Goal: Task Accomplishment & Management: Complete application form

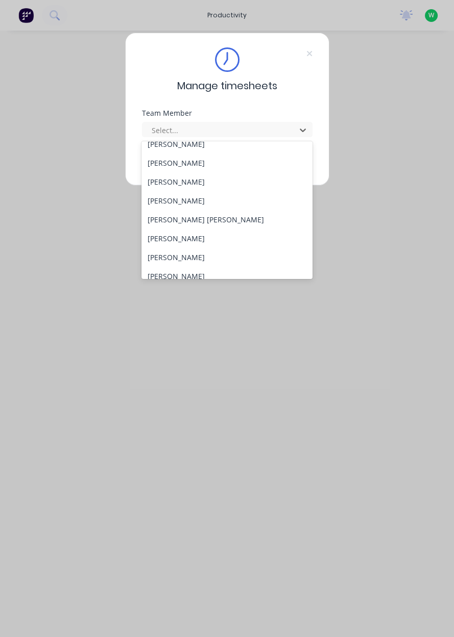
scroll to position [105, 0]
click at [181, 239] on div "Craig Trebel" at bounding box center [226, 237] width 171 height 19
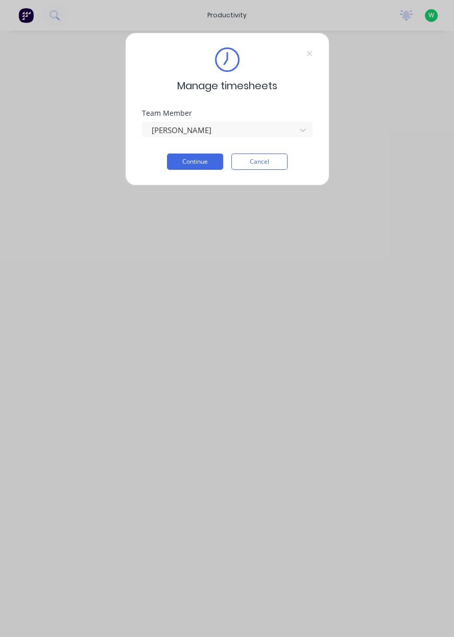
click at [186, 157] on button "Continue" at bounding box center [195, 162] width 56 height 16
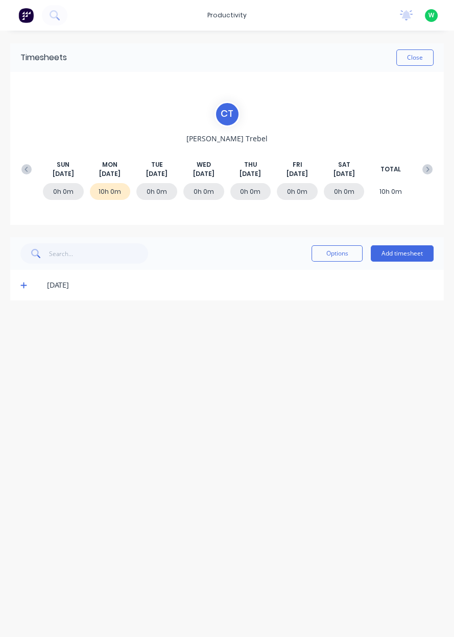
click at [399, 252] on button "Add timesheet" at bounding box center [401, 253] width 63 height 16
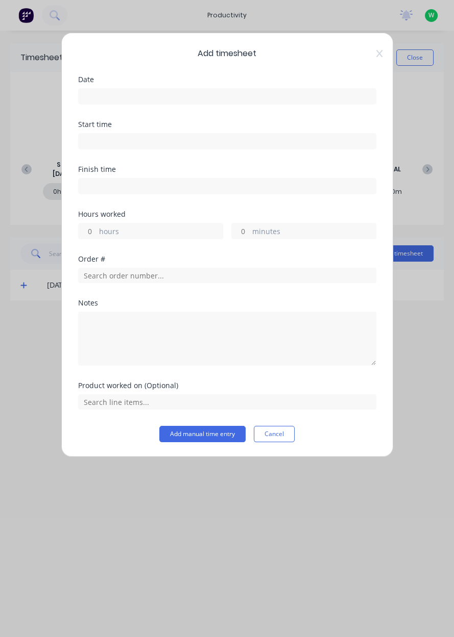
click at [116, 96] on input at bounding box center [227, 96] width 297 height 15
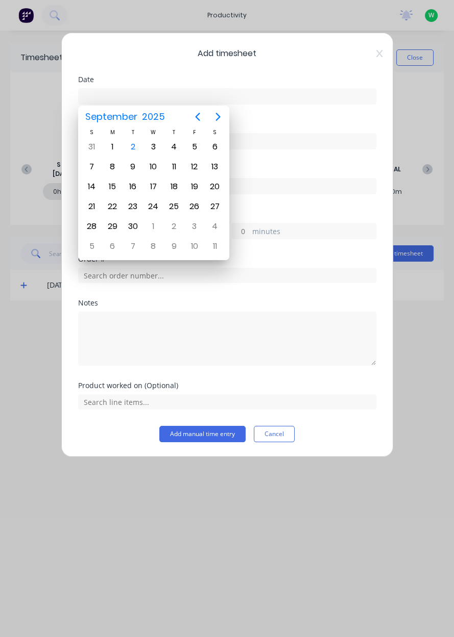
click at [136, 154] on div "2" at bounding box center [132, 146] width 20 height 19
type input "02/09/2025"
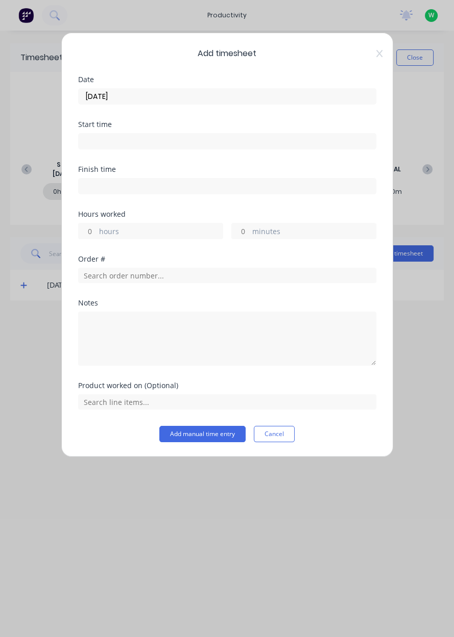
click at [117, 230] on label "hours" at bounding box center [160, 232] width 123 height 13
click at [96, 230] on input "hours" at bounding box center [88, 230] width 18 height 15
type input "10"
click at [124, 269] on input "text" at bounding box center [227, 275] width 298 height 15
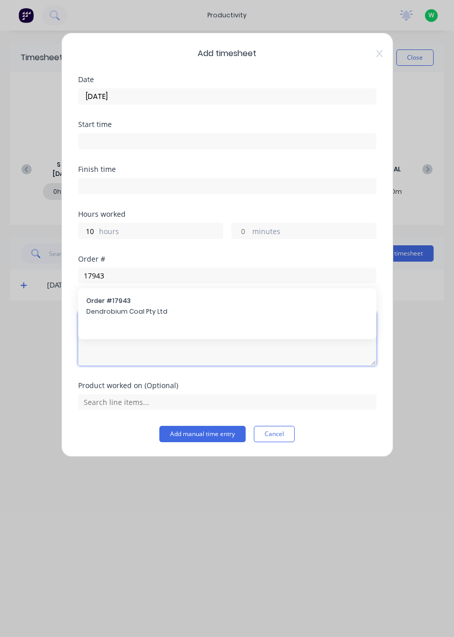
click at [112, 312] on textarea at bounding box center [227, 339] width 298 height 54
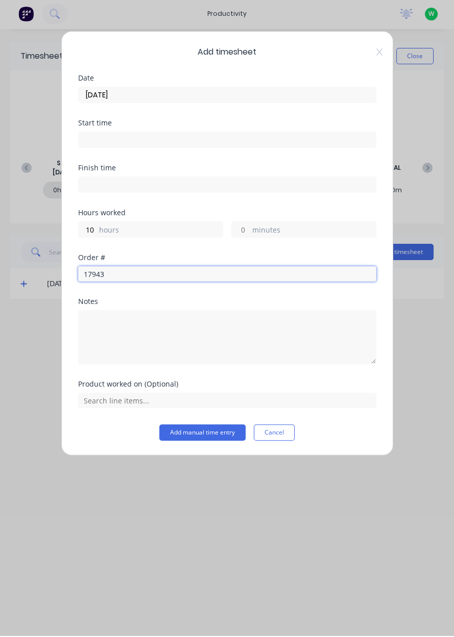
click at [133, 281] on input "17943" at bounding box center [227, 275] width 298 height 15
click at [120, 277] on input "17943" at bounding box center [227, 275] width 298 height 15
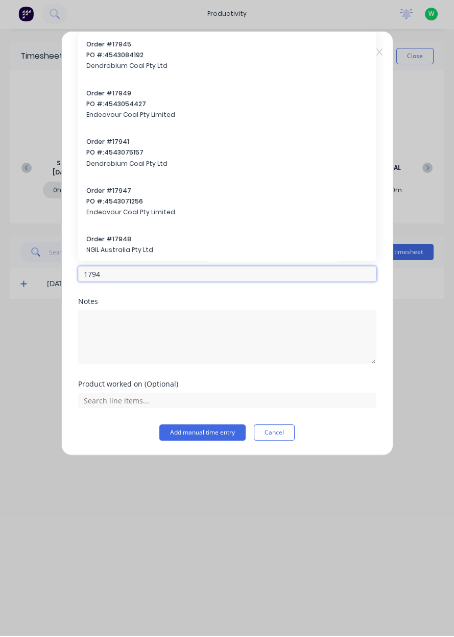
type input "17943"
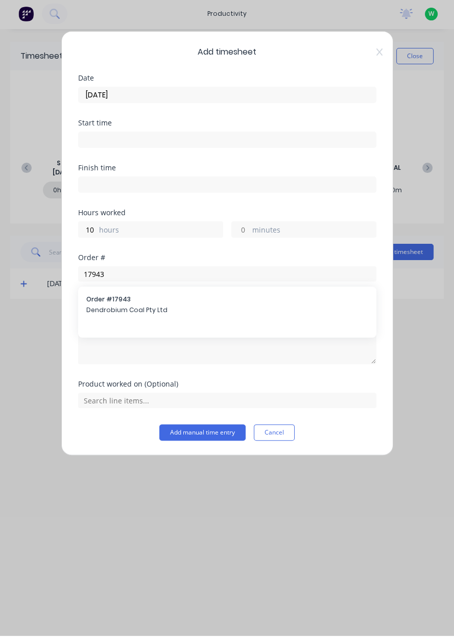
click at [116, 309] on span "Dendrobium Coal Pty Ltd" at bounding box center [227, 311] width 282 height 9
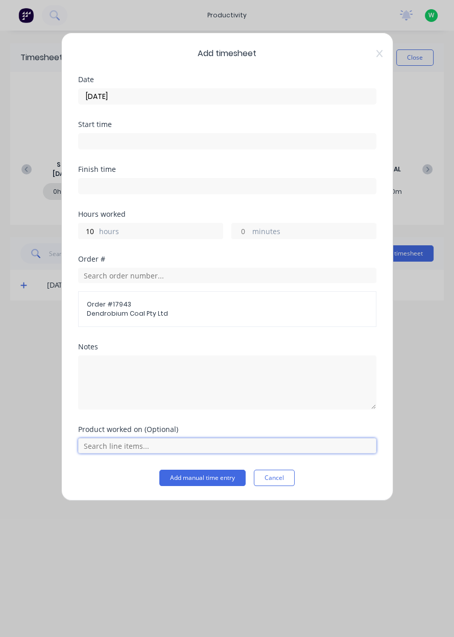
click at [123, 447] on input "text" at bounding box center [227, 445] width 298 height 15
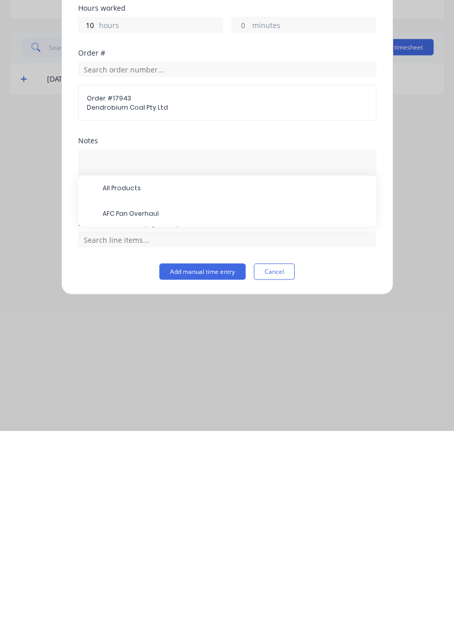
click at [143, 420] on span "AFC Pan Overhaul" at bounding box center [235, 420] width 265 height 9
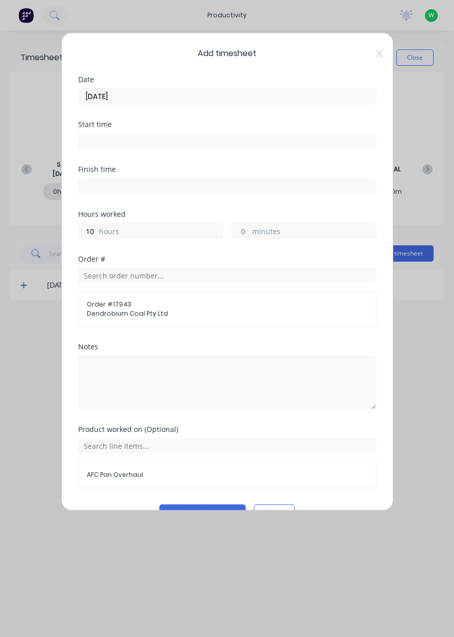
scroll to position [22, 0]
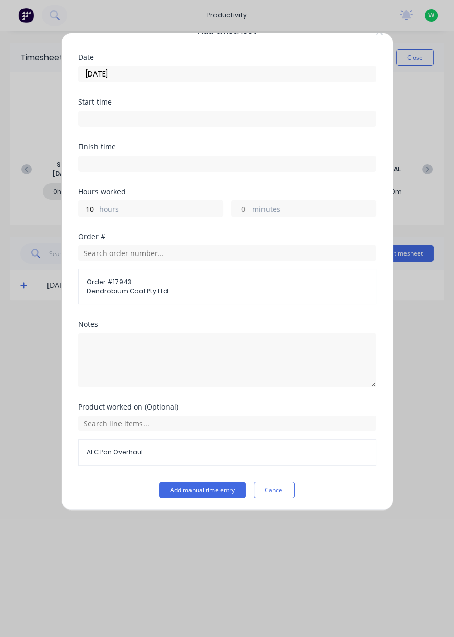
click at [204, 492] on button "Add manual time entry" at bounding box center [202, 490] width 86 height 16
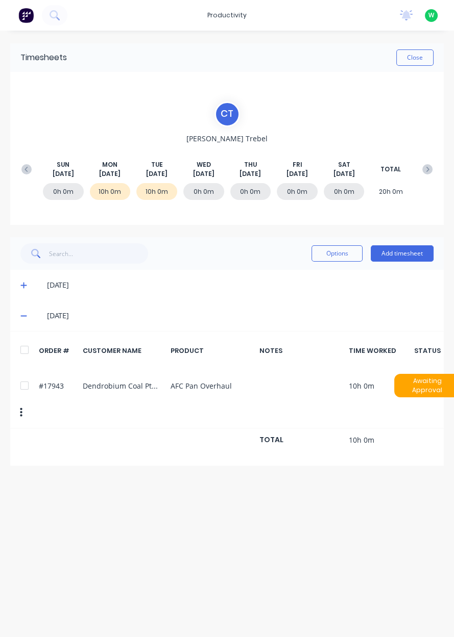
click at [409, 58] on button "Close" at bounding box center [414, 57] width 37 height 16
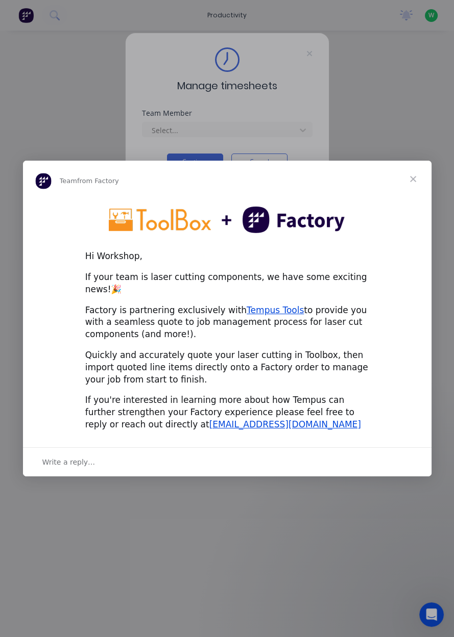
click at [415, 185] on span "Close" at bounding box center [412, 179] width 37 height 37
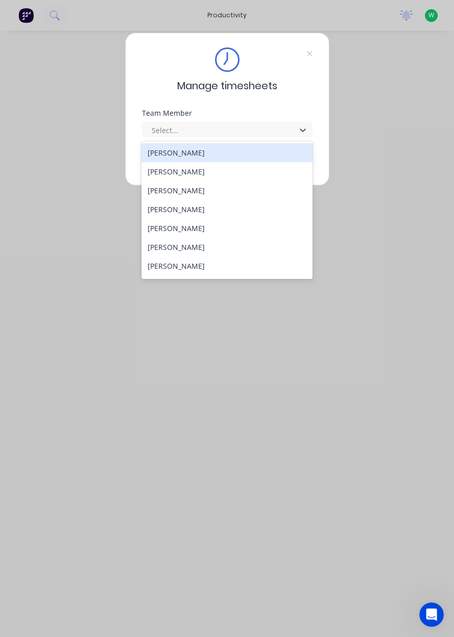
click at [342, 323] on div "Manage timesheets Team Member 27 results available. Use Up and Down to choose o…" at bounding box center [227, 318] width 454 height 637
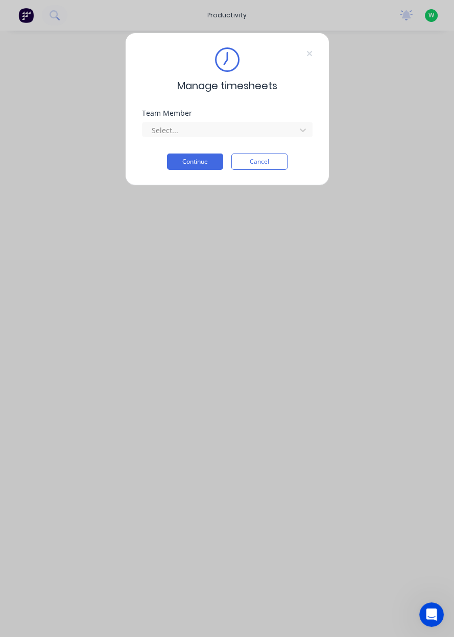
click at [230, 19] on div "Manage timesheets Team Member Select... Continue Cancel" at bounding box center [227, 318] width 454 height 637
click at [258, 163] on button "Cancel" at bounding box center [259, 162] width 56 height 16
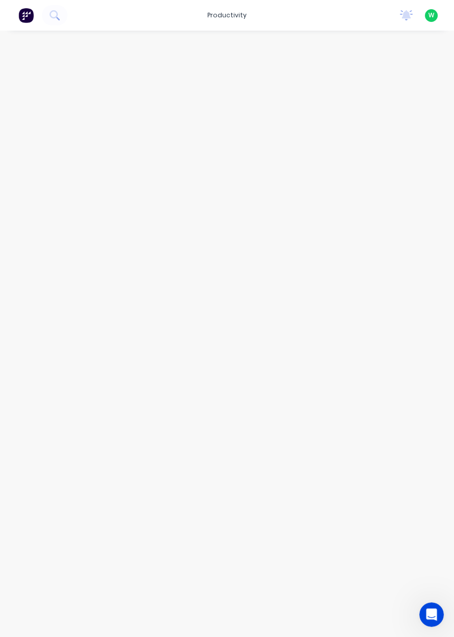
click at [236, 22] on div "productivity" at bounding box center [226, 15] width 49 height 15
click at [251, 48] on div "Workflow" at bounding box center [249, 48] width 31 height 9
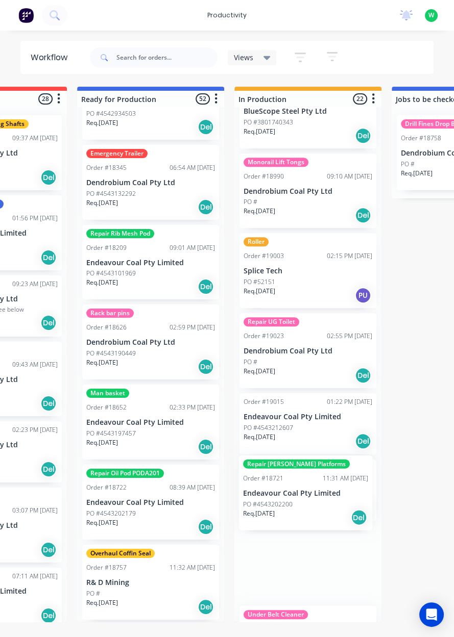
scroll to position [1140, 0]
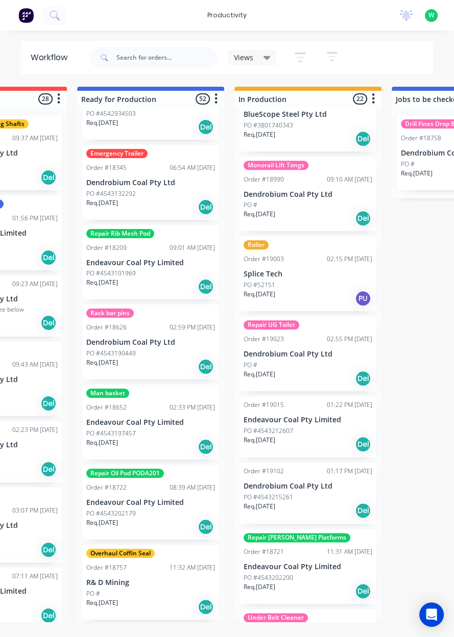
click at [296, 529] on div "Repair [PERSON_NAME] Platforms Order #18721 11:31 AM [DATE] Endeavour Coal Pty …" at bounding box center [307, 566] width 137 height 75
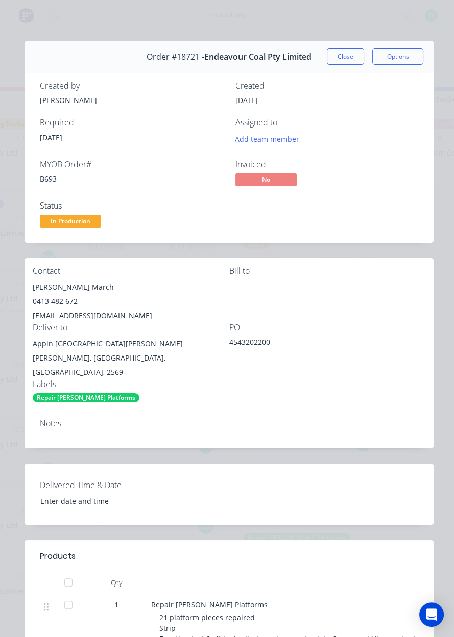
click at [345, 57] on button "Close" at bounding box center [345, 56] width 37 height 16
